Goal: Entertainment & Leisure: Consume media (video, audio)

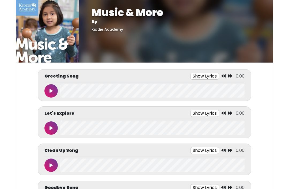
click at [51, 92] on icon at bounding box center [50, 91] width 3 height 4
click at [47, 131] on button at bounding box center [50, 127] width 13 height 13
click at [47, 126] on button at bounding box center [50, 127] width 13 height 13
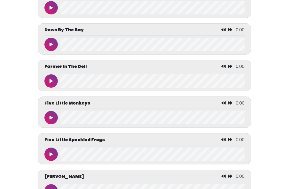
scroll to position [845, 0]
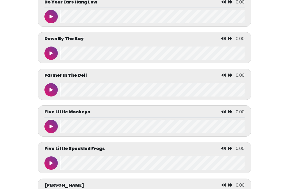
click at [55, 97] on button at bounding box center [50, 89] width 13 height 13
click at [47, 97] on button at bounding box center [50, 89] width 13 height 13
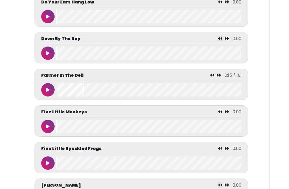
scroll to position [0, 3]
click at [212, 77] on div "Farmer In The Dell 0:15 / 1:51" at bounding box center [140, 84] width 213 height 31
click at [207, 81] on div "Farmer In The Dell 0:15 / 1:51" at bounding box center [141, 76] width 200 height 9
click at [211, 77] on icon at bounding box center [212, 75] width 4 height 4
click at [210, 77] on icon at bounding box center [212, 75] width 4 height 4
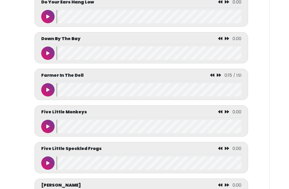
click at [210, 77] on icon at bounding box center [212, 75] width 4 height 4
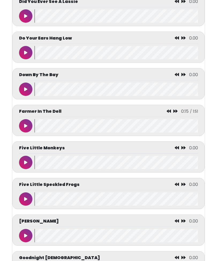
scroll to position [789, 0]
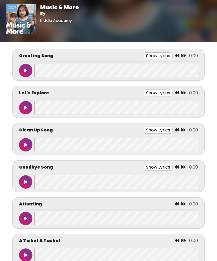
click at [26, 151] on button at bounding box center [25, 144] width 13 height 13
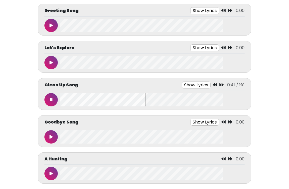
scroll to position [67, 0]
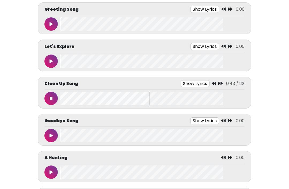
click at [48, 97] on button at bounding box center [50, 98] width 13 height 13
